Goal: Task Accomplishment & Management: Manage account settings

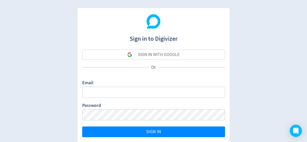
click at [152, 55] on div "SIGN IN WITH GOOGLE" at bounding box center [159, 55] width 42 height 10
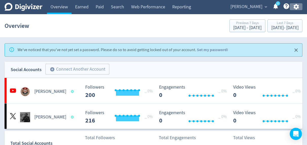
click at [297, 8] on icon "button" at bounding box center [296, 7] width 5 height 6
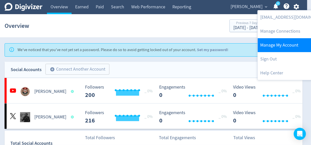
click at [269, 46] on link "Manage My Account" at bounding box center [294, 45] width 72 height 14
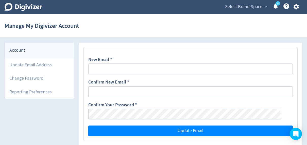
click at [295, 6] on icon "button" at bounding box center [296, 7] width 5 height 6
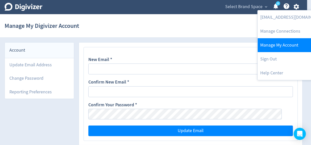
click at [287, 42] on link "Manage My Account" at bounding box center [294, 45] width 72 height 14
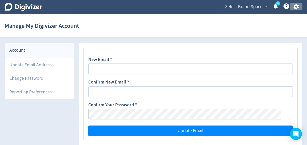
click at [294, 8] on icon "button" at bounding box center [296, 6] width 7 height 7
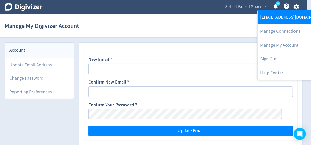
click at [287, 18] on link "[EMAIL_ADDRESS][DOMAIN_NAME]" at bounding box center [294, 17] width 72 height 14
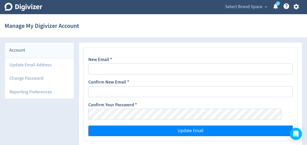
click at [276, 6] on link "5" at bounding box center [278, 3] width 4 height 4
click at [257, 6] on span "Select Brand Space" at bounding box center [243, 7] width 37 height 8
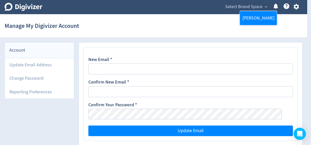
click at [258, 17] on link "[PERSON_NAME]" at bounding box center [258, 18] width 37 height 14
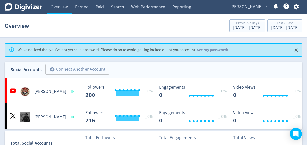
click at [258, 10] on span "[PERSON_NAME]" at bounding box center [247, 7] width 32 height 8
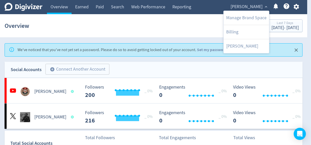
click at [141, 22] on div at bounding box center [155, 72] width 311 height 145
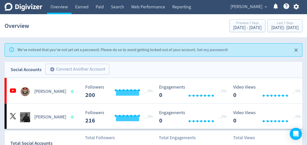
click at [285, 6] on icon at bounding box center [287, 6] width 6 height 6
